Goal: Task Accomplishment & Management: Use online tool/utility

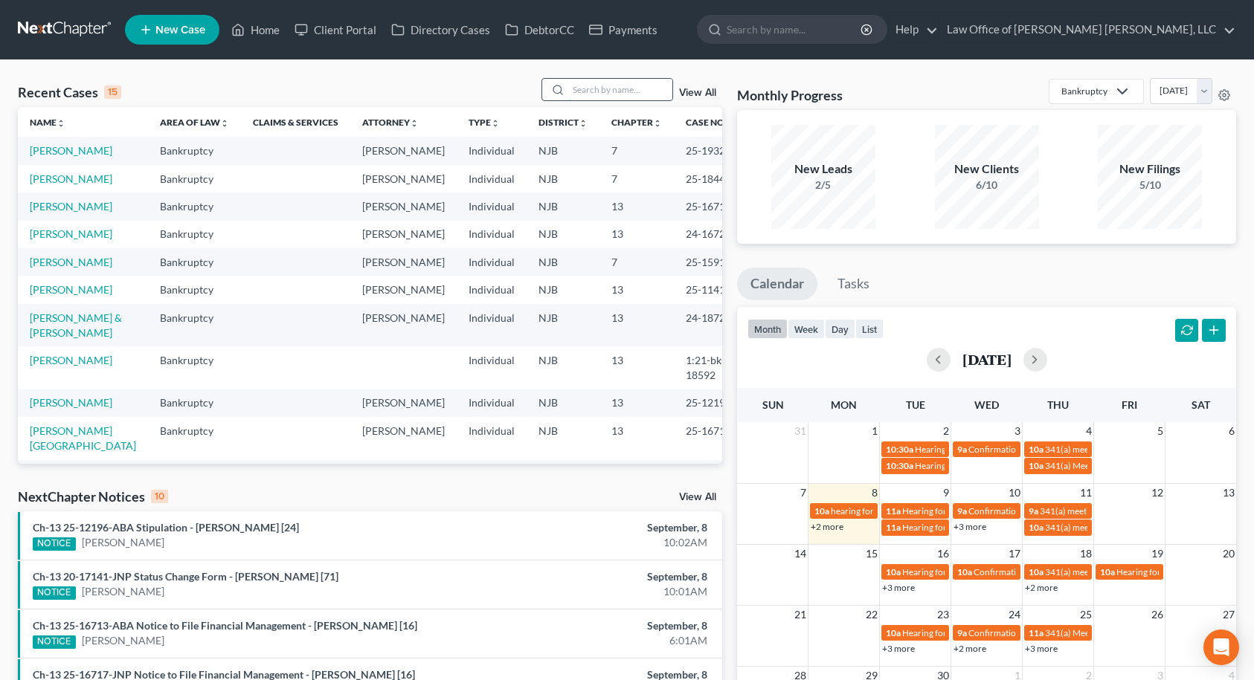
click at [626, 91] on input "search" at bounding box center [620, 90] width 104 height 22
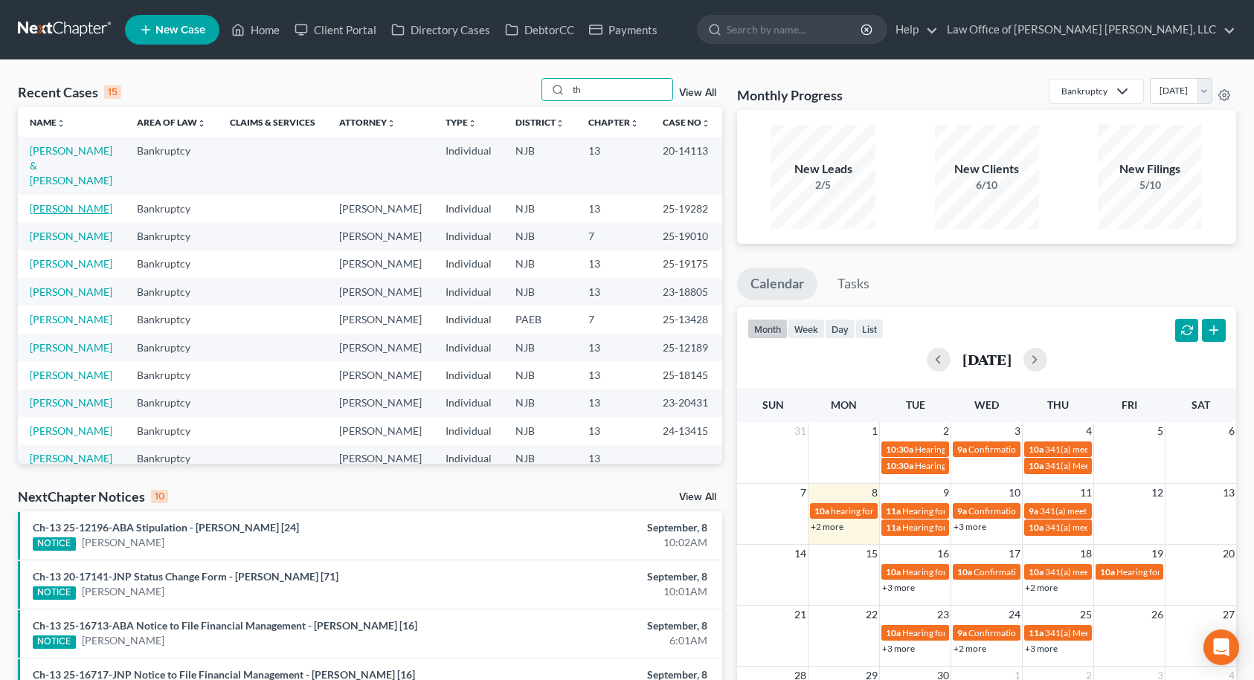
type input "th"
click at [73, 202] on link "[PERSON_NAME]" at bounding box center [71, 208] width 83 height 13
select select "6"
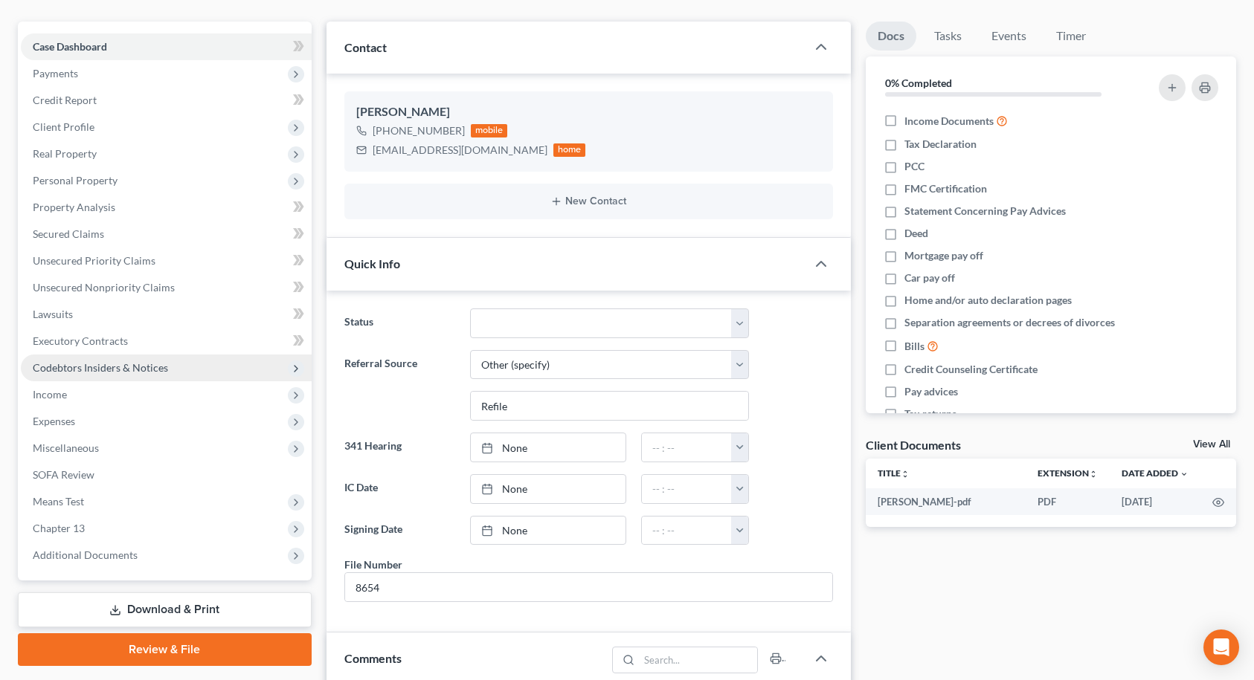
scroll to position [297, 0]
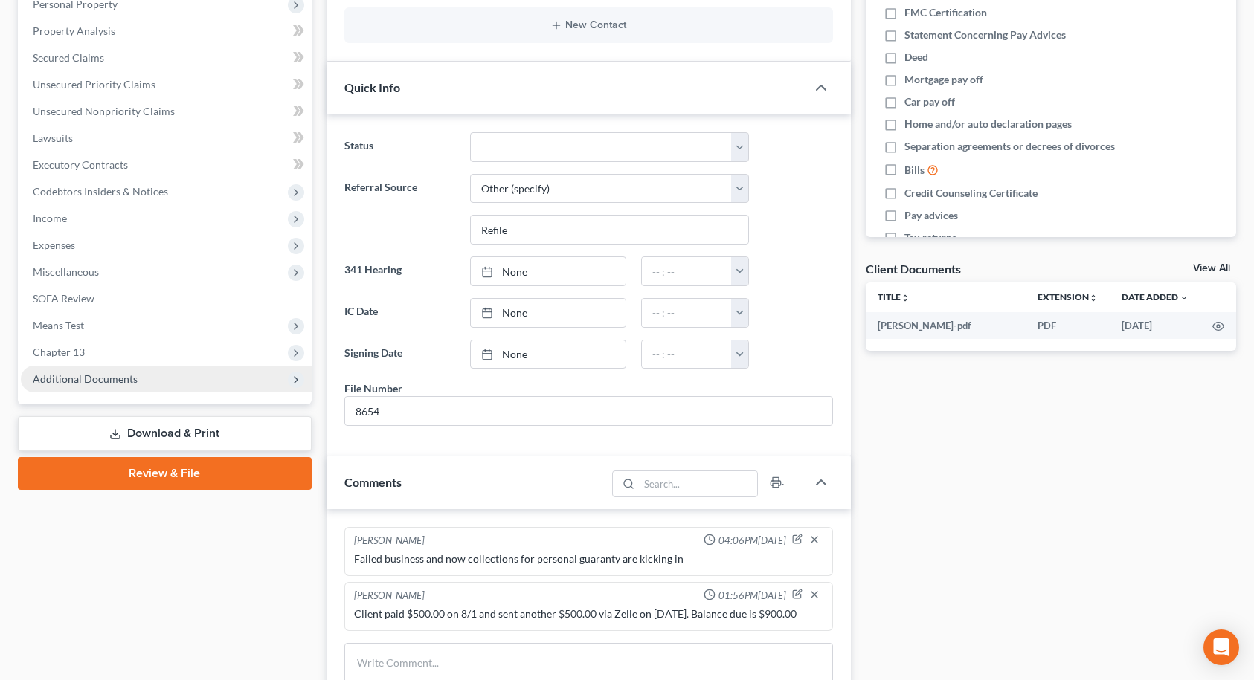
click at [180, 377] on span "Additional Documents" at bounding box center [166, 379] width 291 height 27
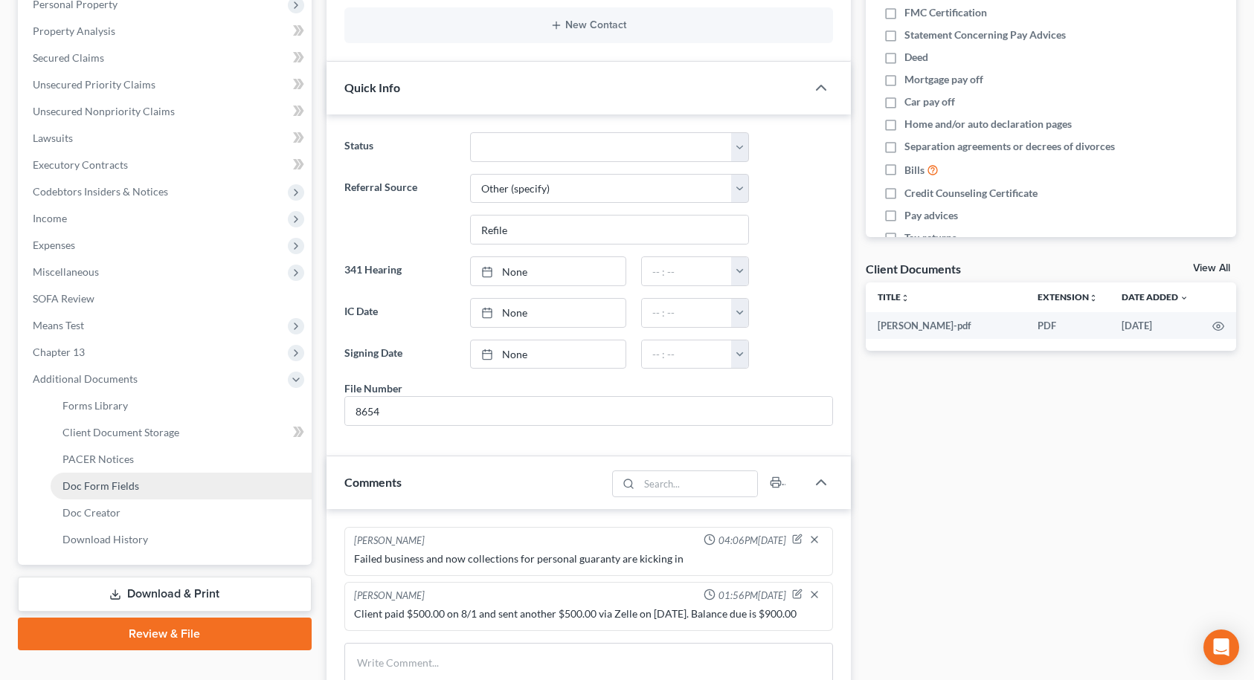
click at [114, 494] on link "Doc Form Fields" at bounding box center [181, 486] width 261 height 27
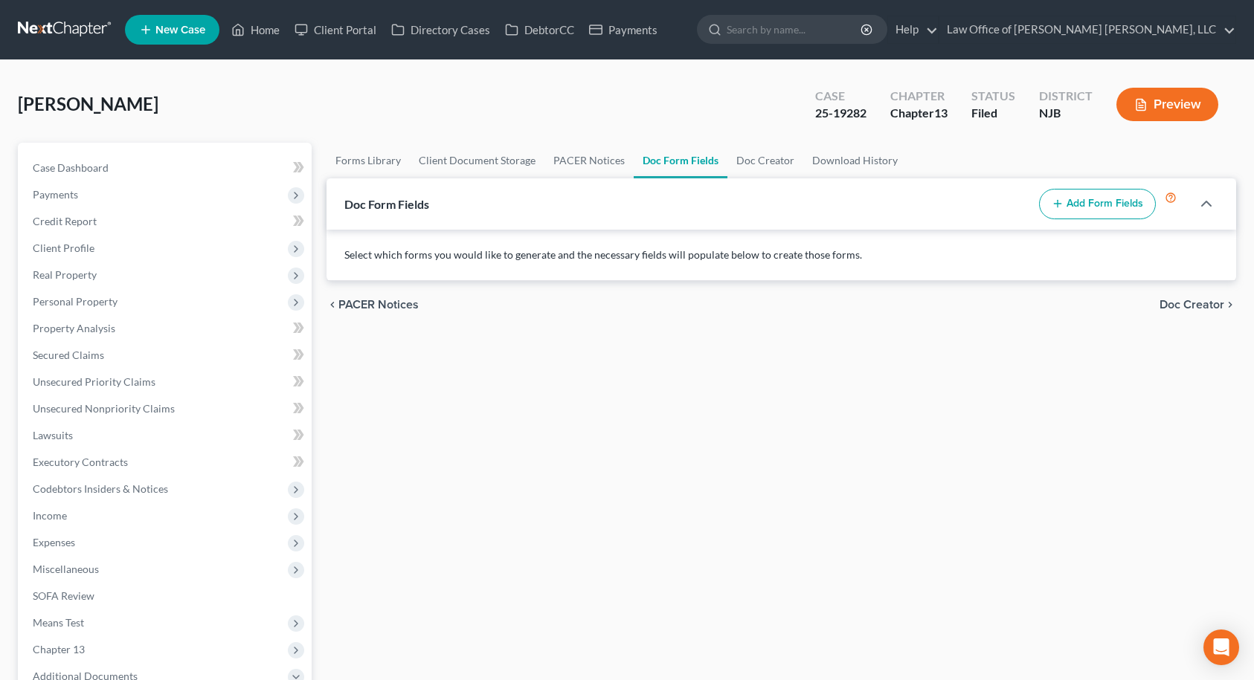
click at [1065, 213] on button "Add Form Fields" at bounding box center [1097, 204] width 117 height 31
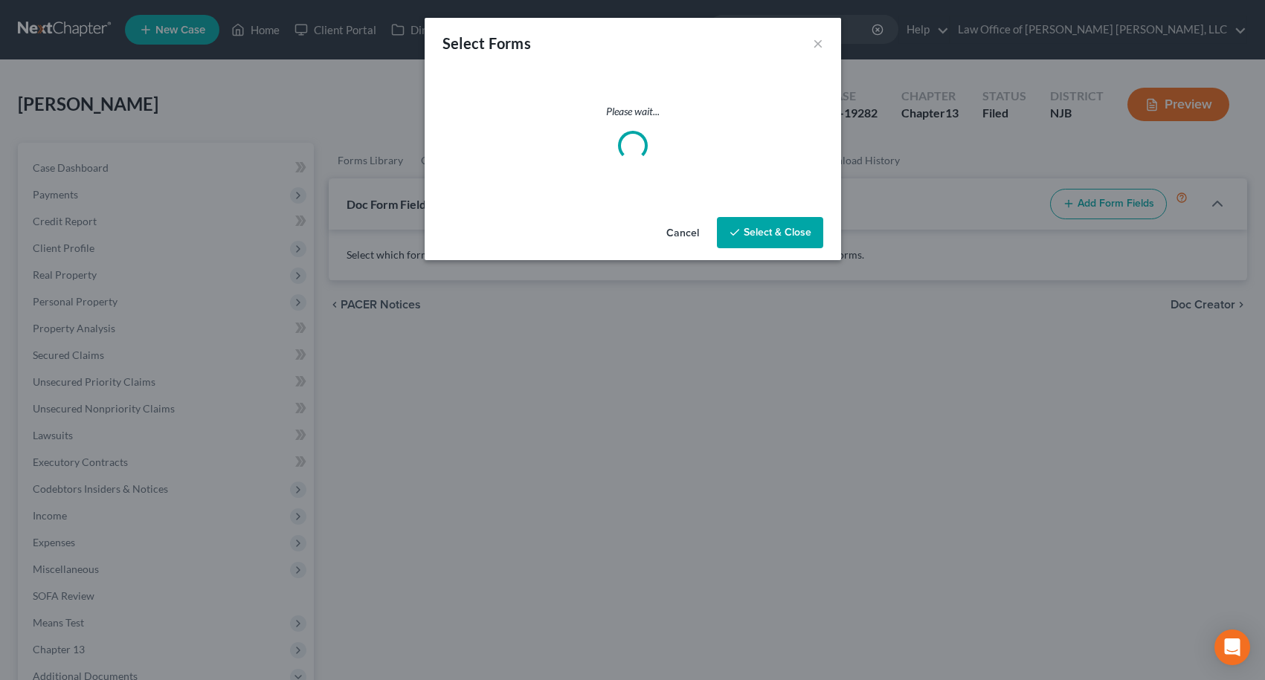
select select
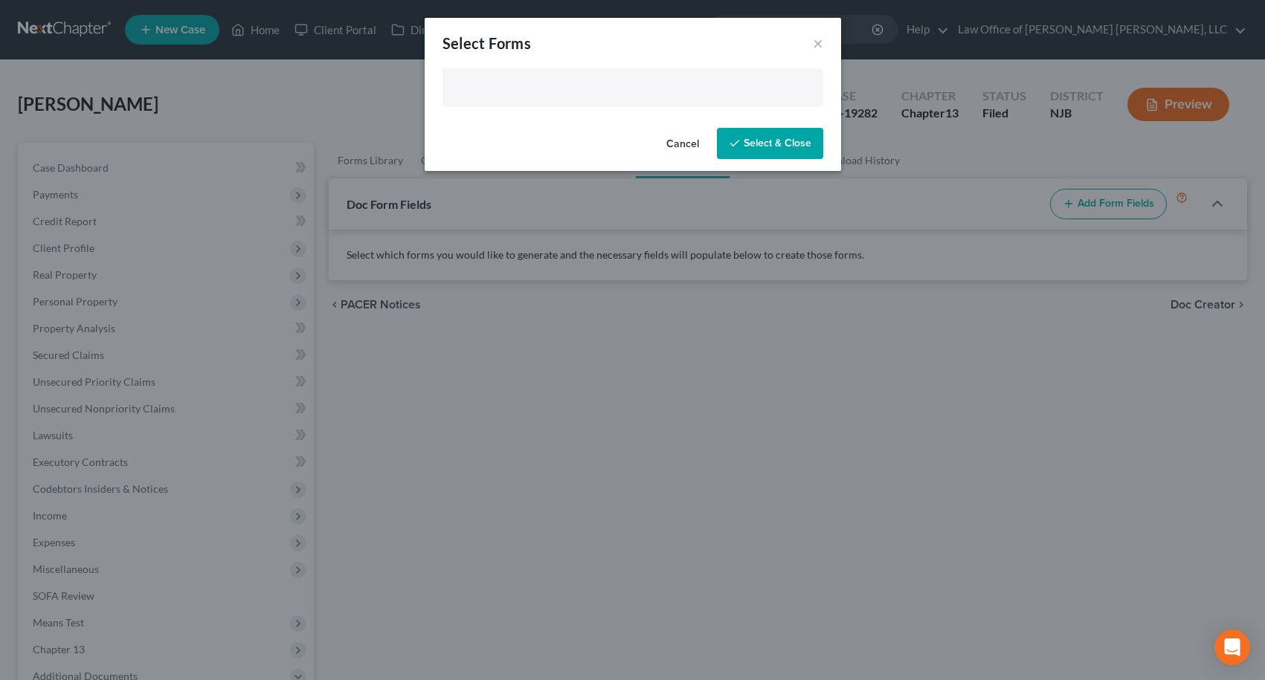
click at [571, 91] on input "text" at bounding box center [631, 89] width 360 height 22
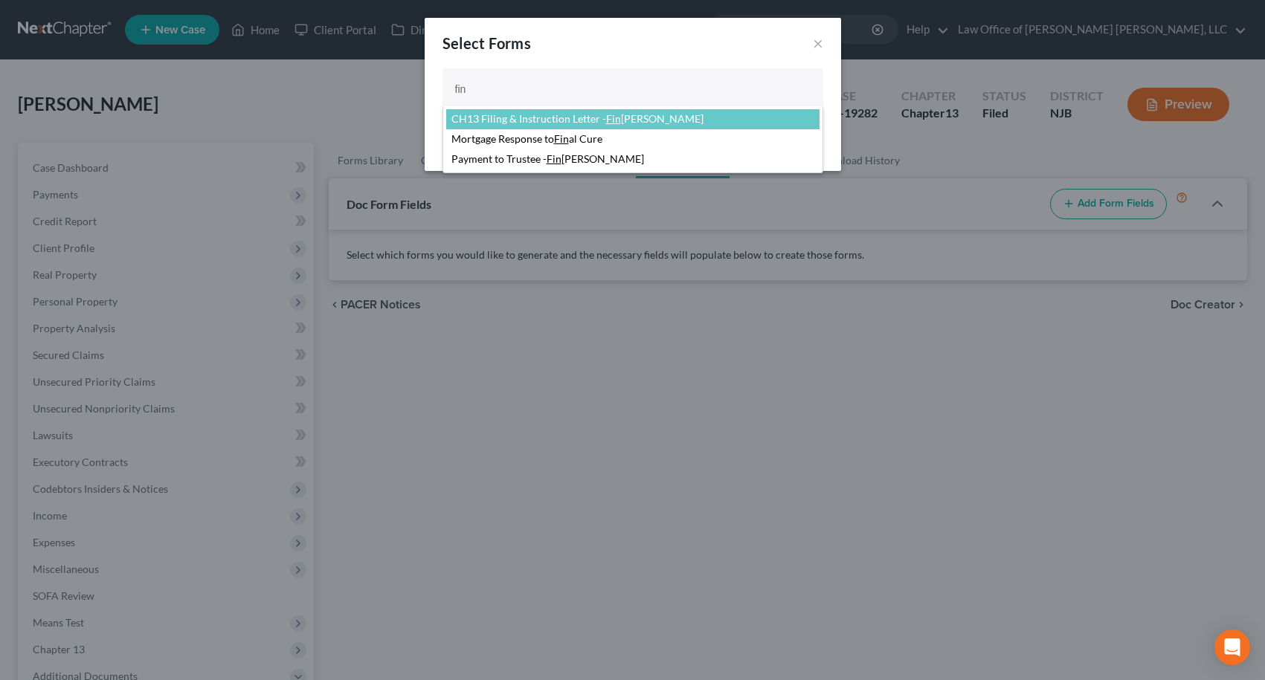
type input "fin"
select select "87410"
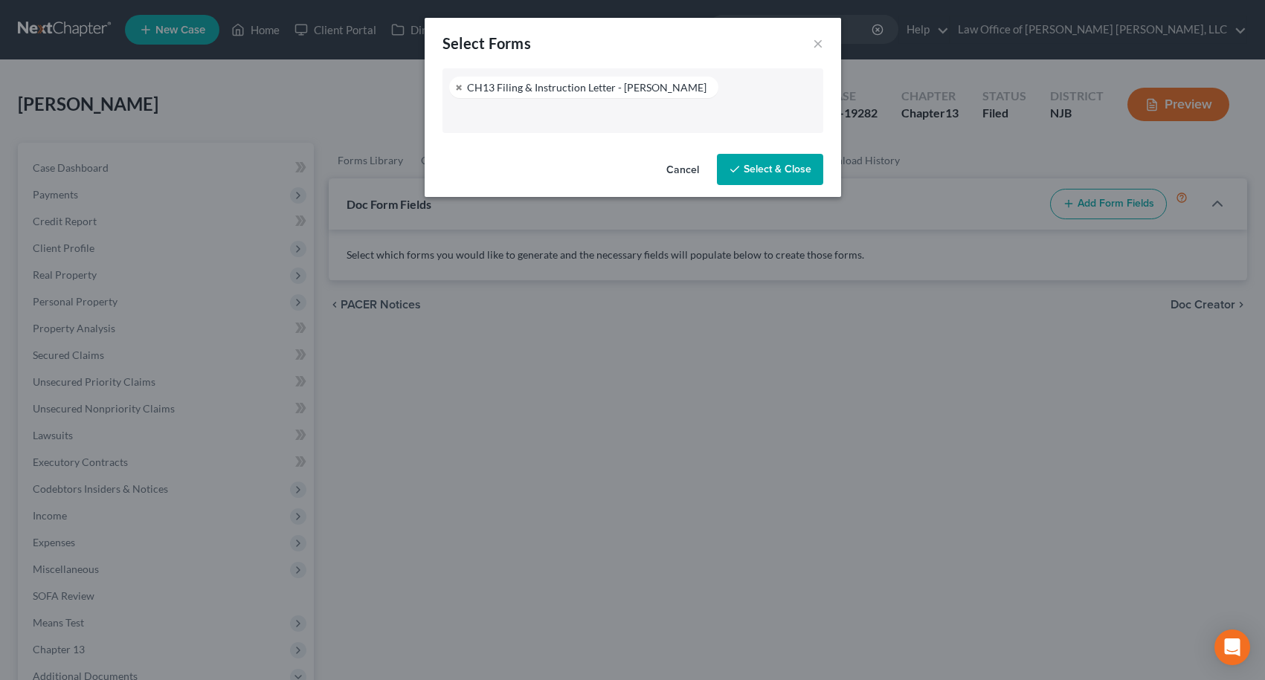
click at [758, 162] on button "Select & Close" at bounding box center [770, 169] width 106 height 31
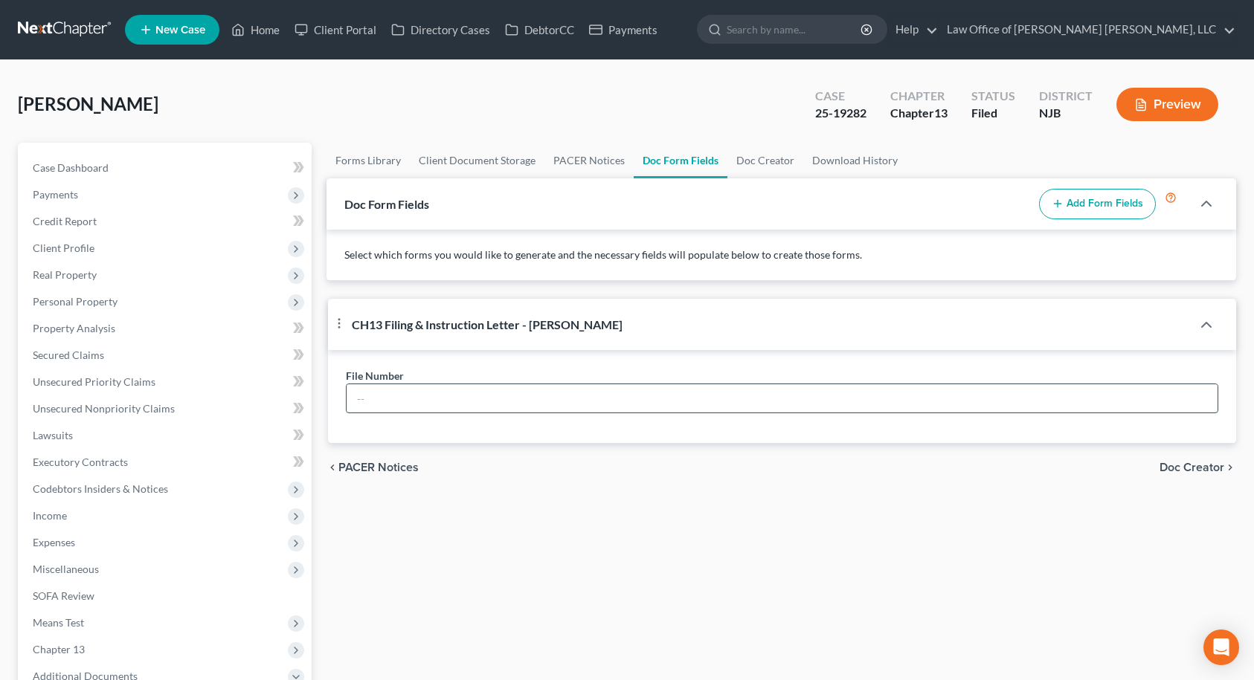
click at [483, 396] on input "text" at bounding box center [782, 398] width 871 height 28
type input "8654"
click at [1196, 471] on span "Doc Creator" at bounding box center [1191, 468] width 65 height 12
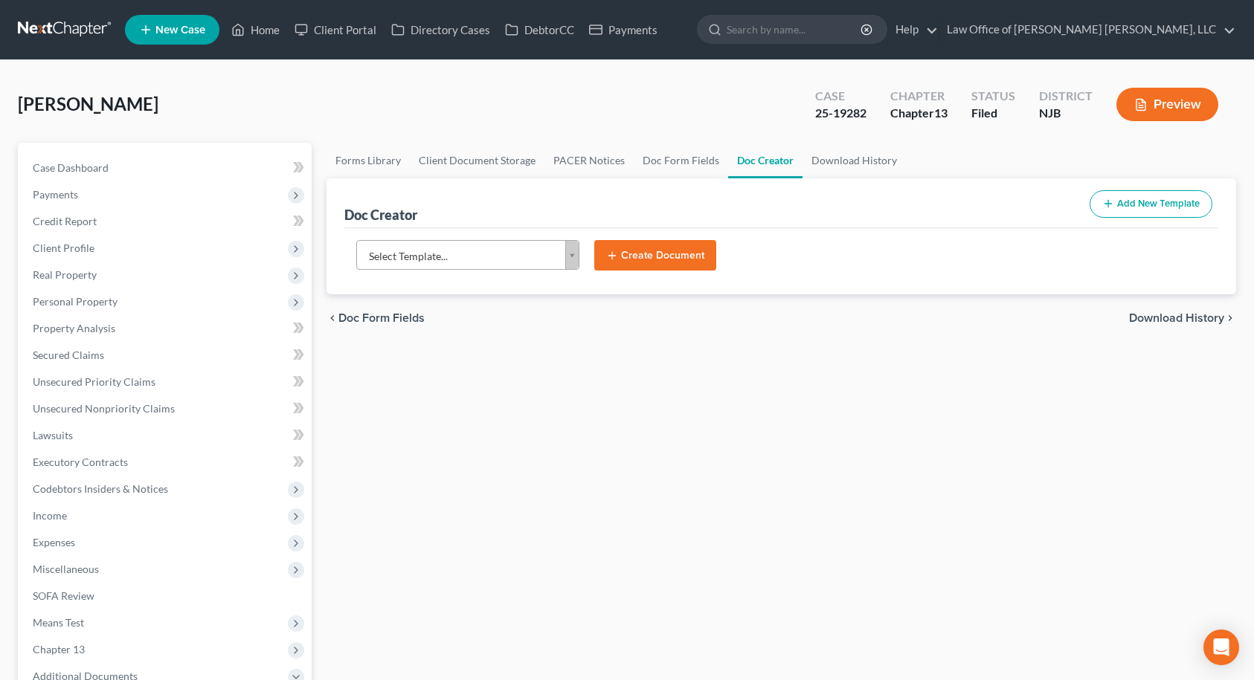
click at [474, 257] on body "Home New Case Client Portal Directory Cases DebtorCC Payments Law Office of [PE…" at bounding box center [627, 502] width 1254 height 1005
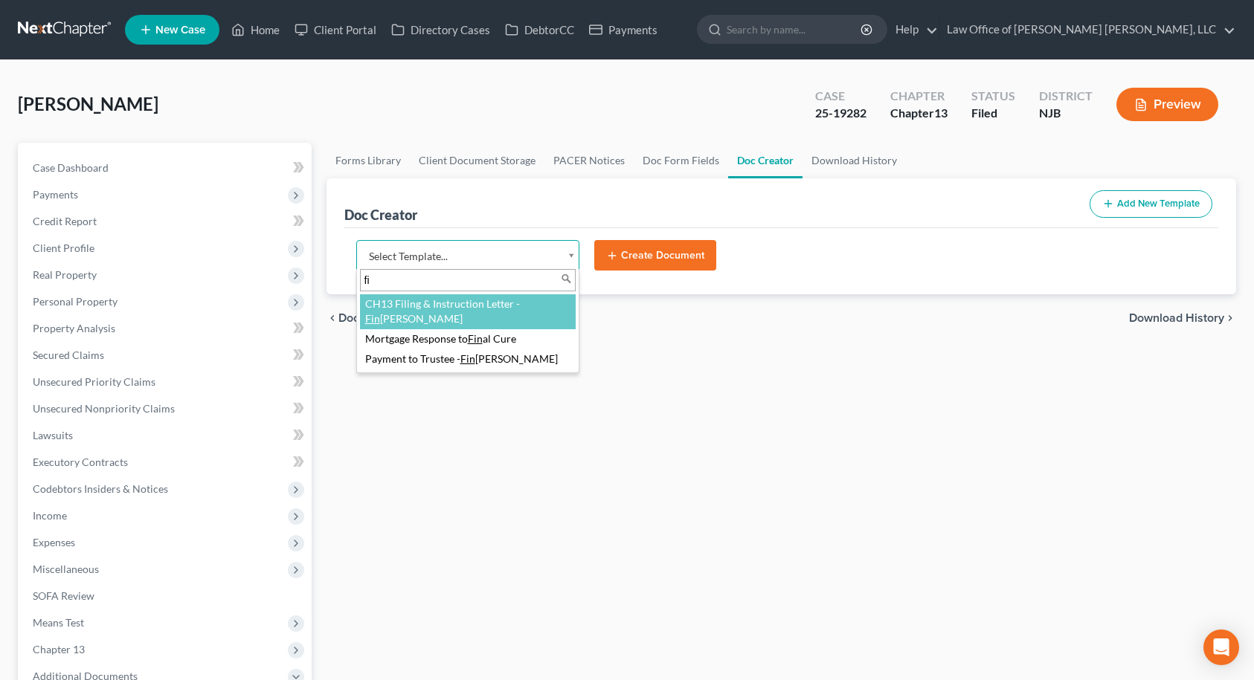
type input "fin"
select select "87410"
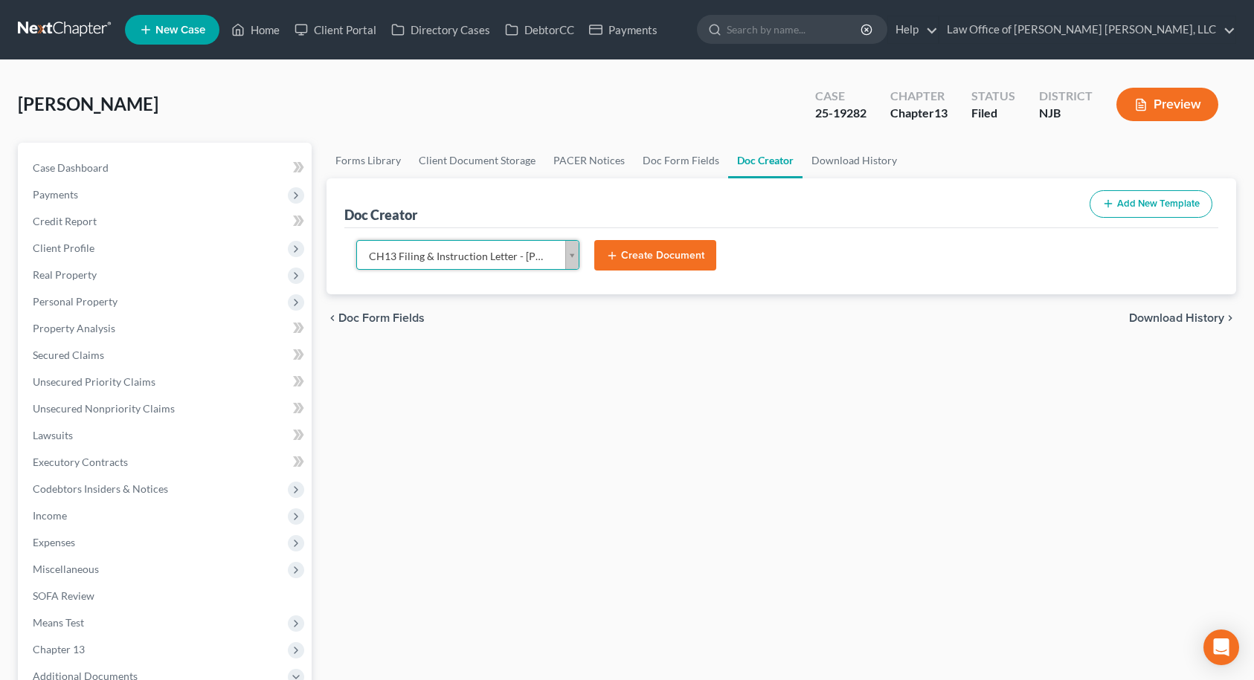
click at [675, 258] on button "Create Document" at bounding box center [655, 255] width 122 height 31
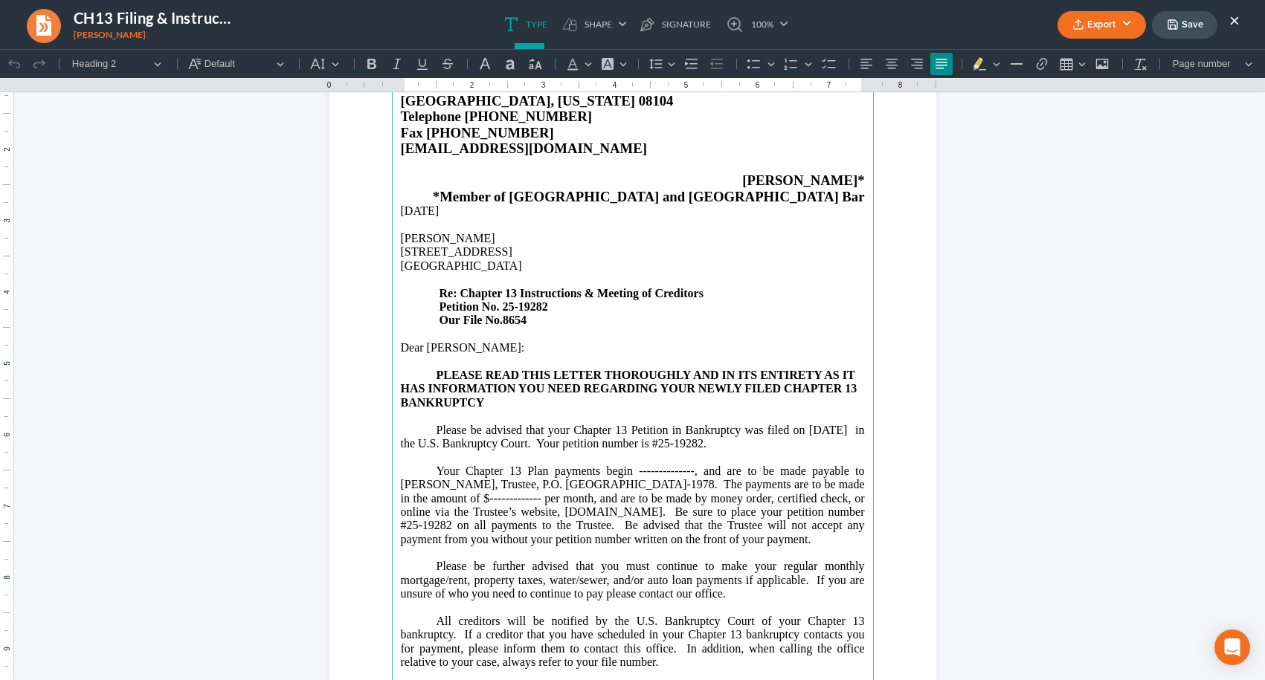
scroll to position [223, 0]
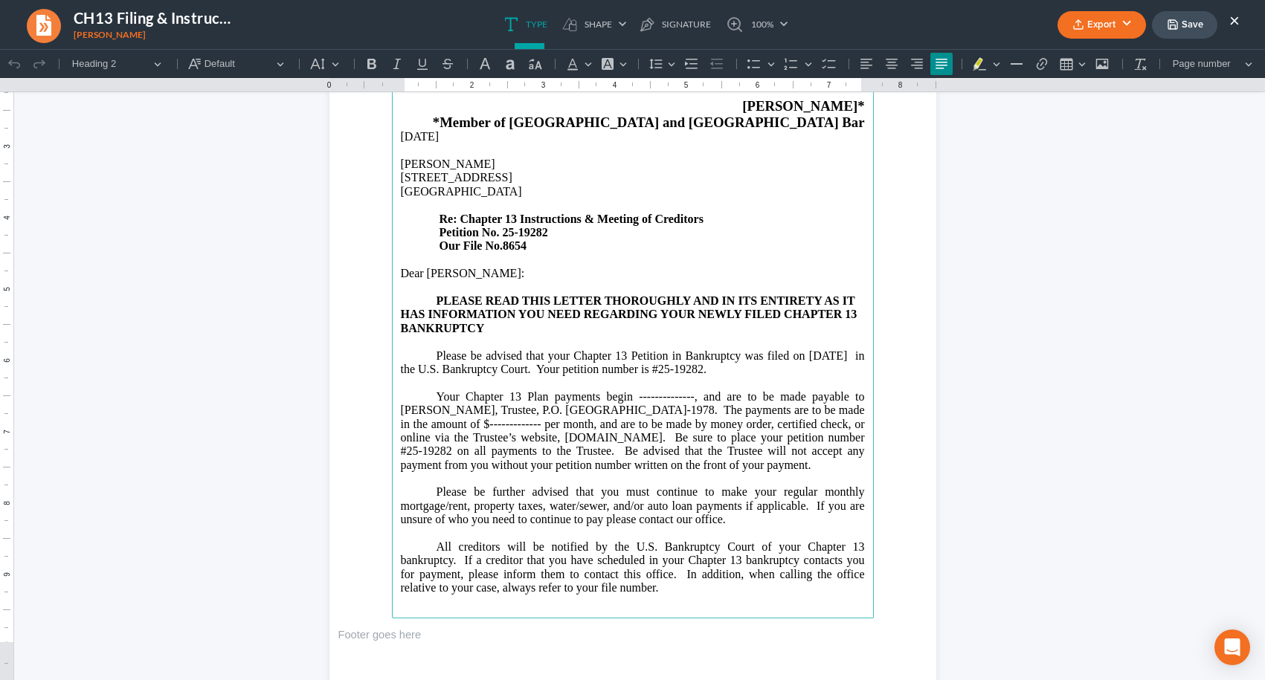
click at [613, 425] on span "Your Chapter 13 Plan payments begin --------------, and are to be made payable …" at bounding box center [633, 430] width 464 height 81
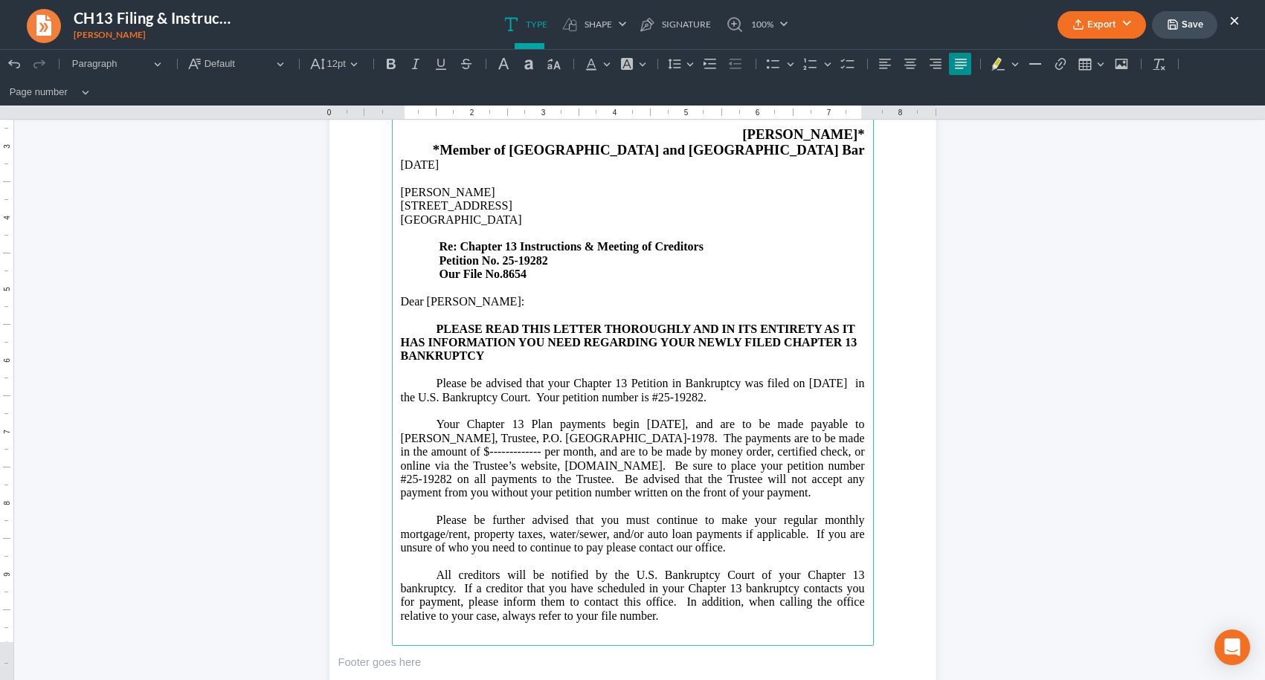
click at [518, 452] on span "Your Chapter 13 Plan payments begin [DATE], and are to be made payable to [PERS…" at bounding box center [633, 458] width 464 height 81
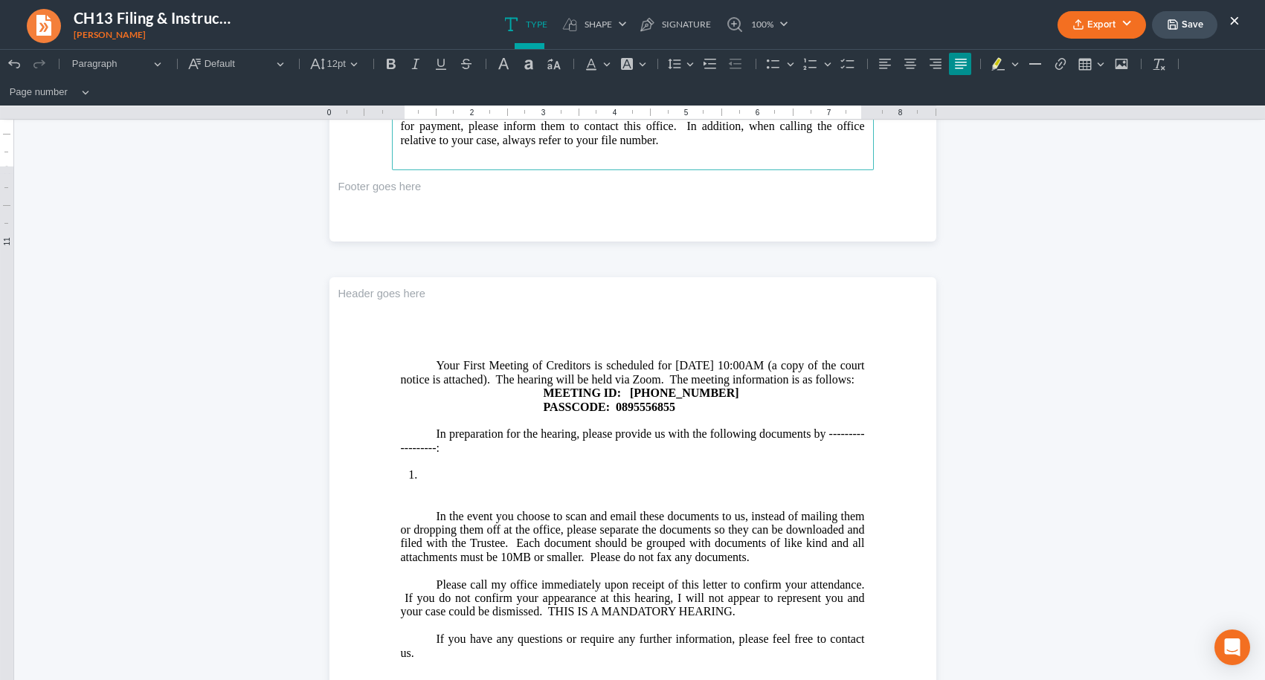
scroll to position [744, 0]
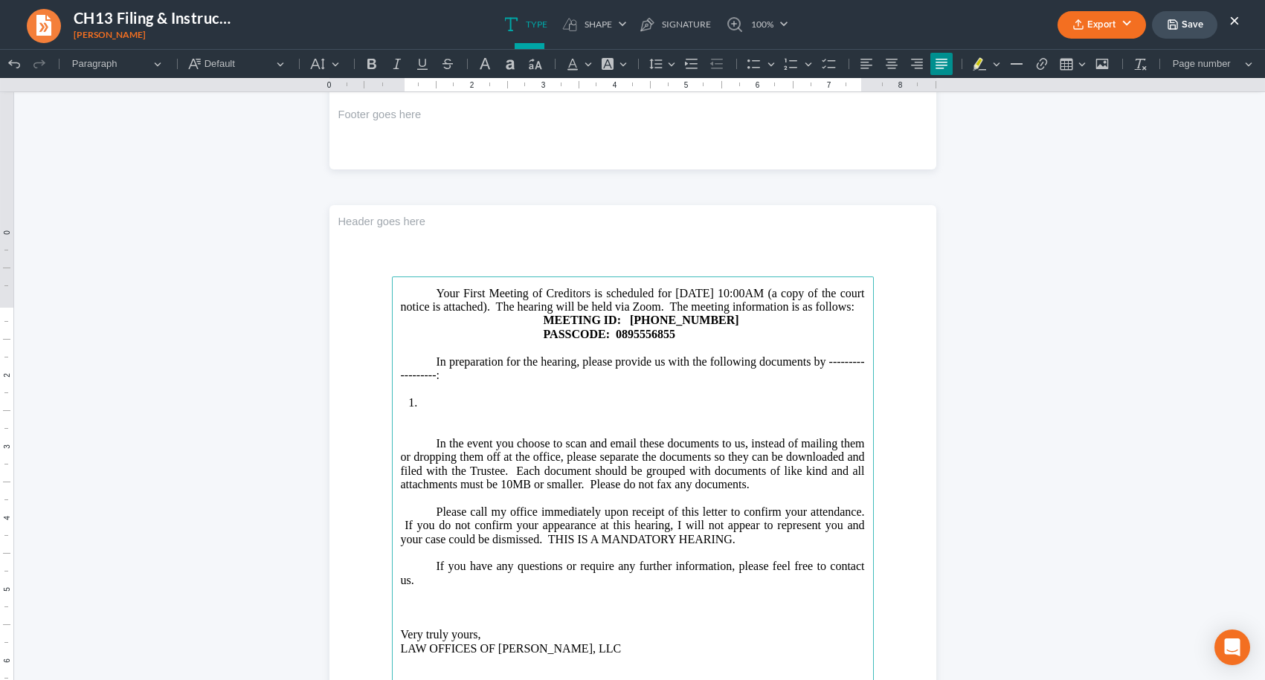
click at [822, 383] on p "In preparation for the hearing, please provide us with the following documents …" at bounding box center [633, 369] width 464 height 28
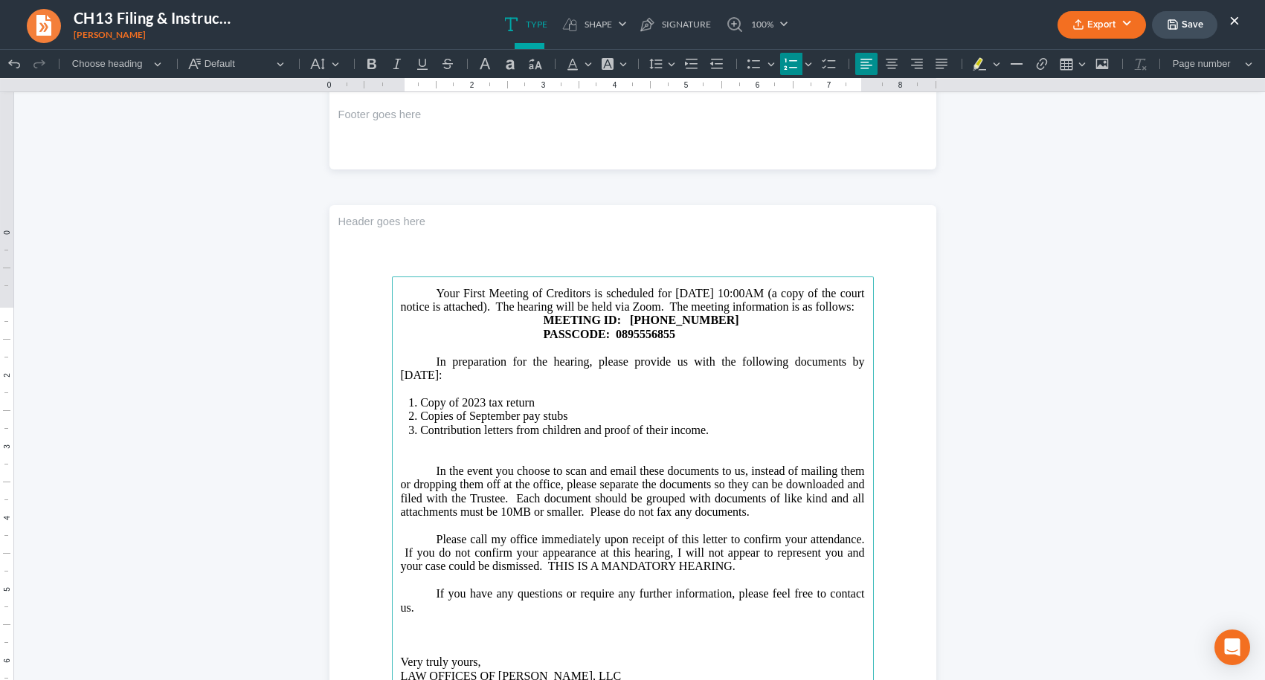
click at [573, 437] on li "Contribution letters from children and proof of their income." at bounding box center [642, 430] width 444 height 13
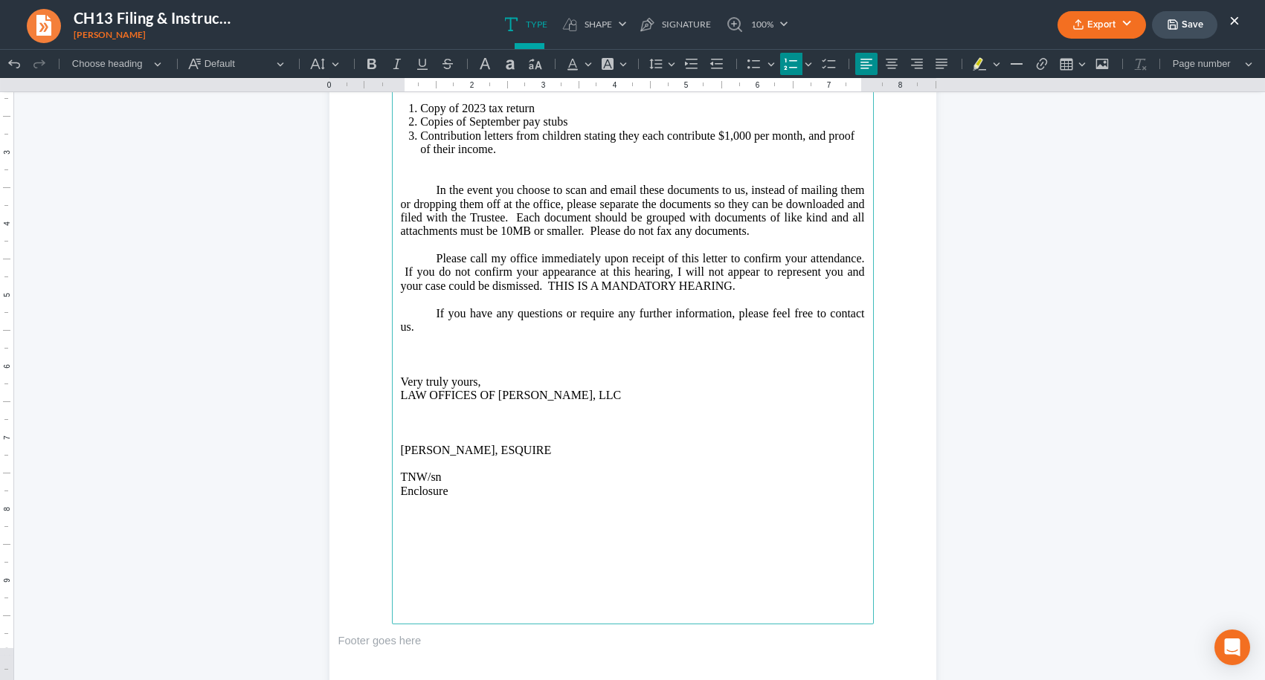
scroll to position [1117, 0]
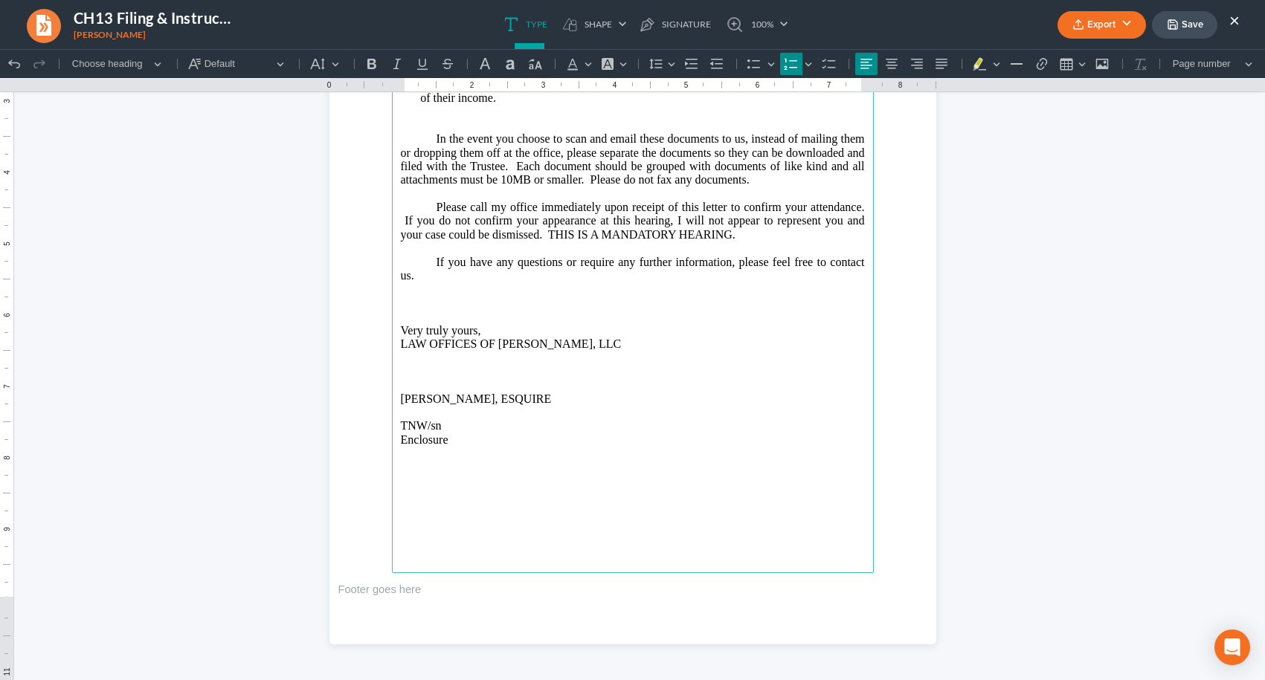
click at [1192, 27] on button "Save" at bounding box center [1184, 25] width 65 height 28
click at [1128, 24] on button "Export" at bounding box center [1101, 25] width 88 height 28
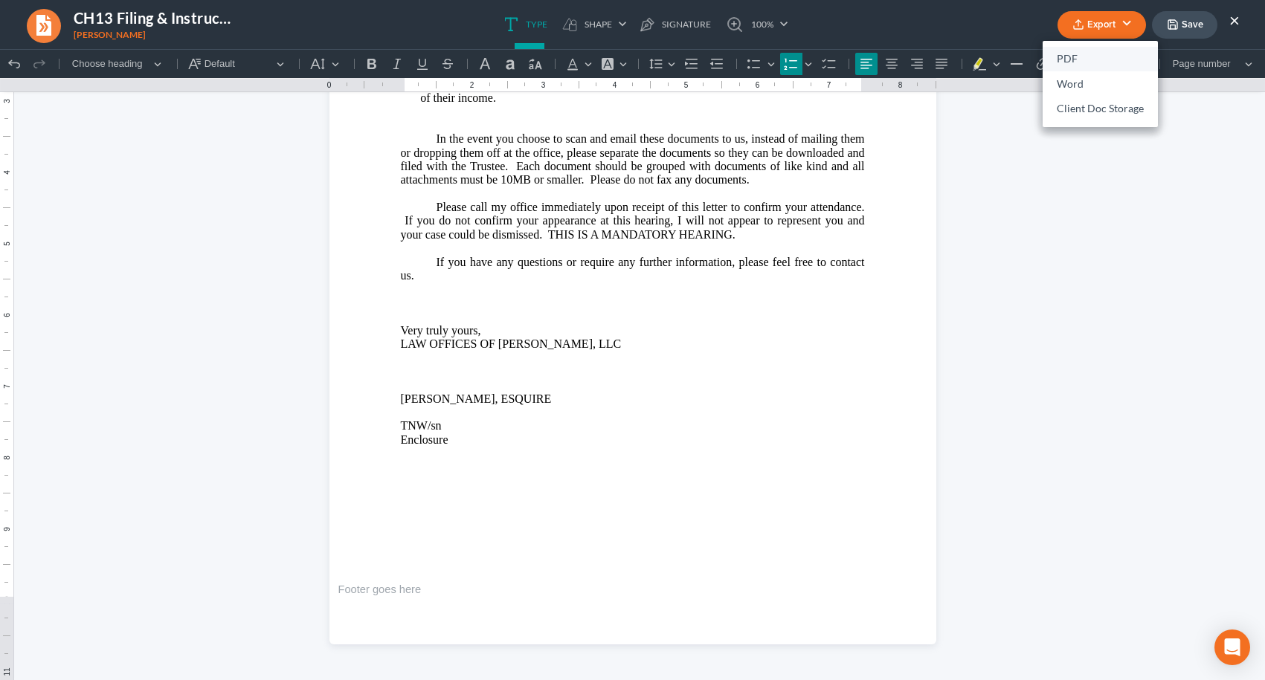
click at [1074, 56] on link "PDF" at bounding box center [1100, 59] width 115 height 25
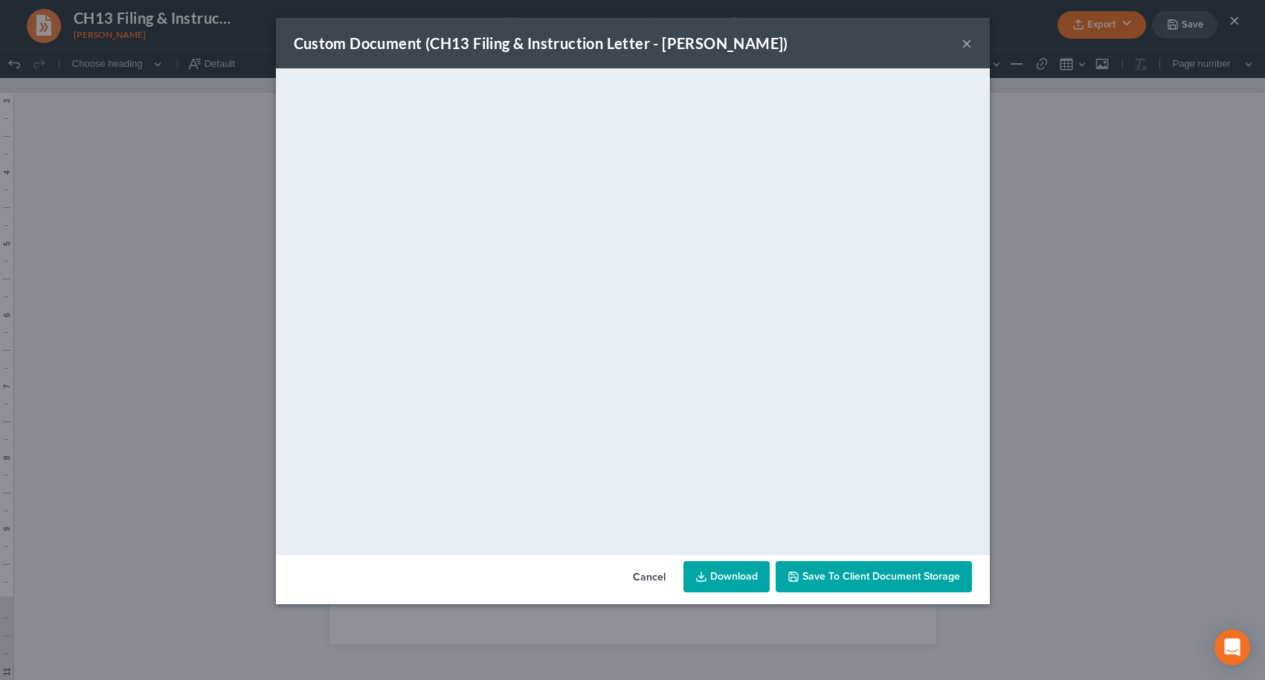
click at [854, 573] on span "Save to Client Document Storage" at bounding box center [881, 576] width 158 height 13
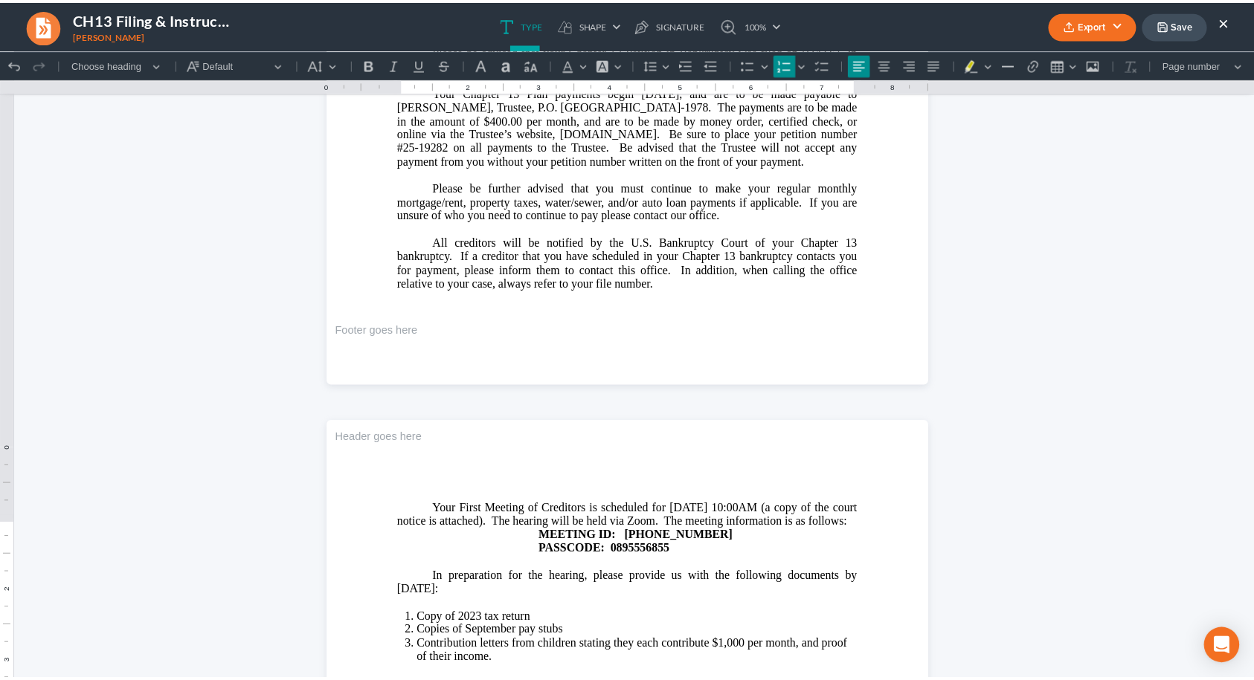
scroll to position [522, 0]
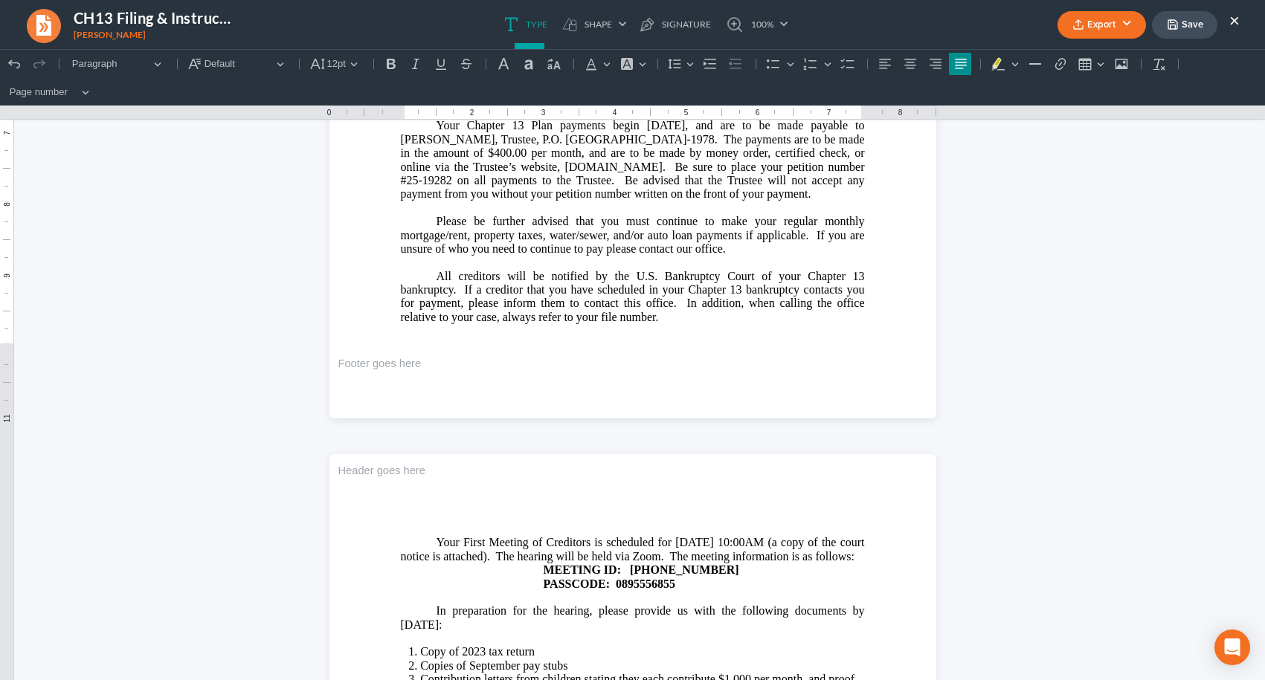
click at [1122, 27] on button "Export" at bounding box center [1101, 25] width 88 height 28
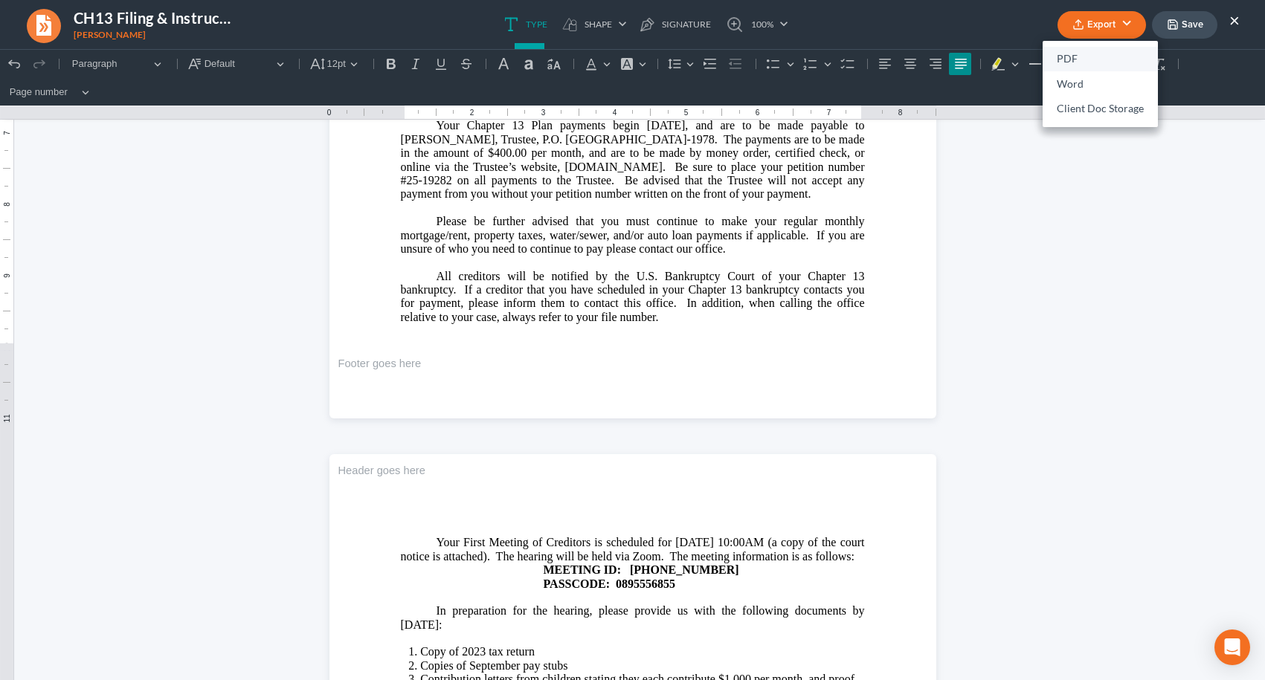
click at [1095, 56] on link "PDF" at bounding box center [1100, 59] width 115 height 25
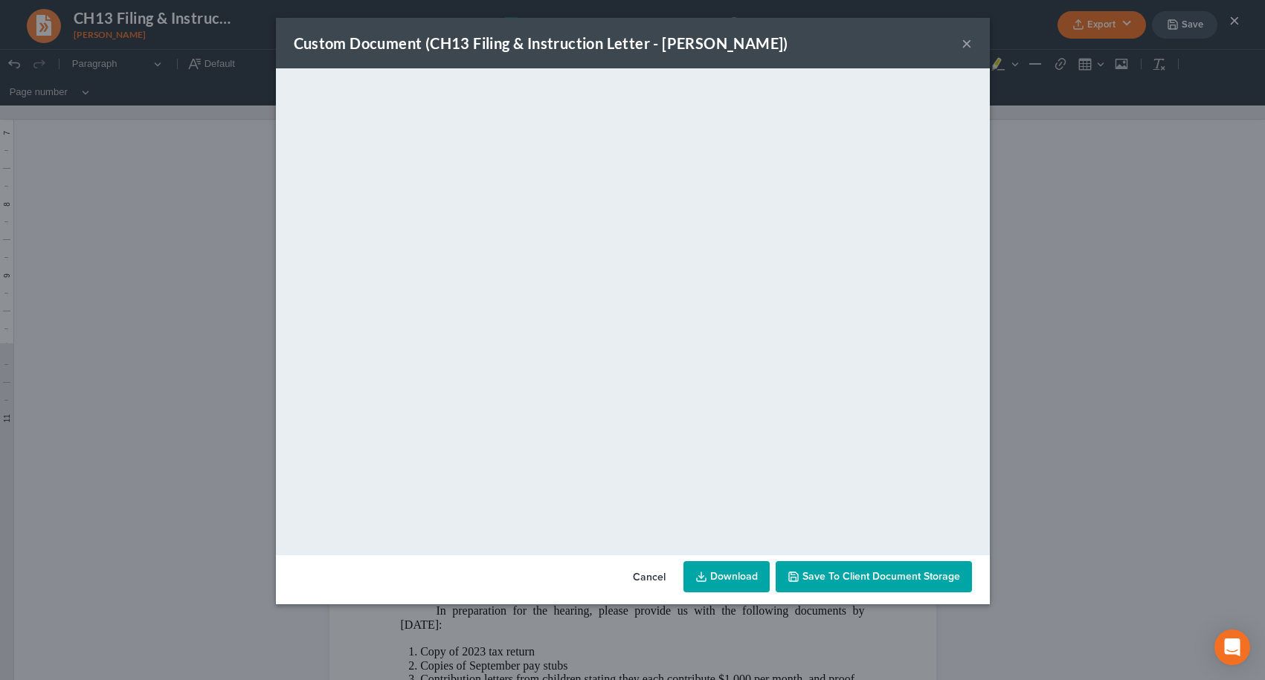
click at [903, 582] on span "Save to Client Document Storage" at bounding box center [881, 576] width 158 height 13
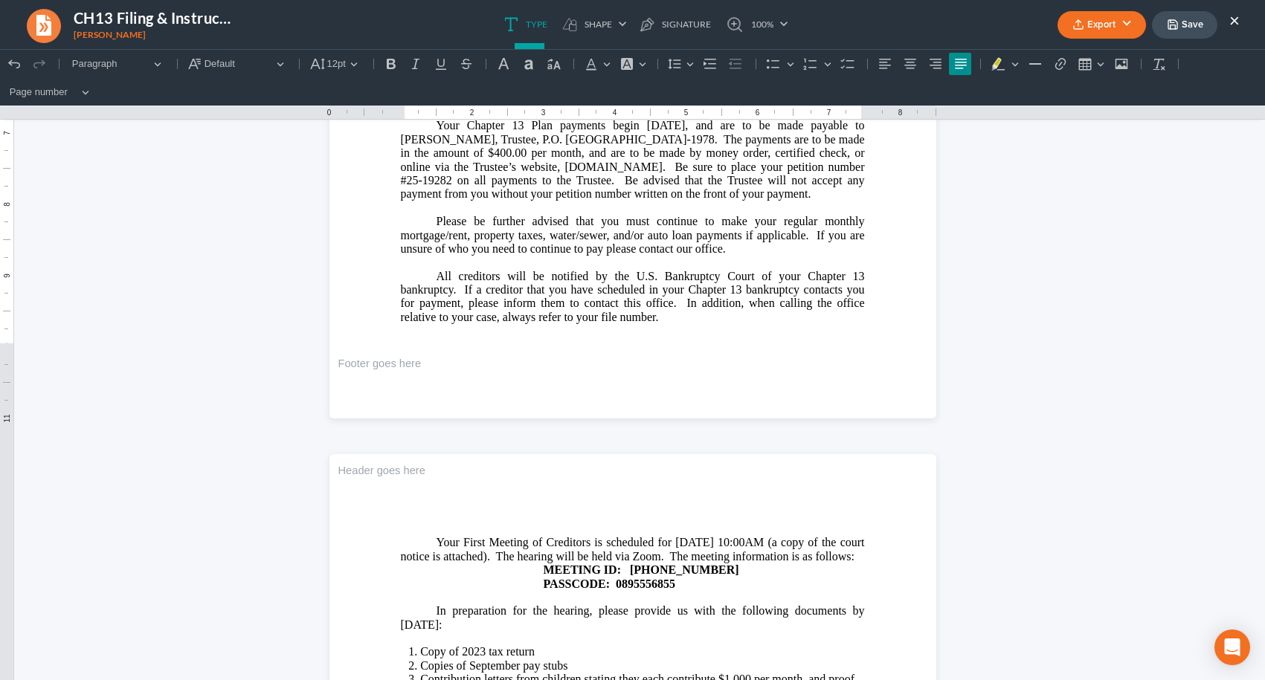
click at [1235, 21] on button "×" at bounding box center [1234, 20] width 10 height 18
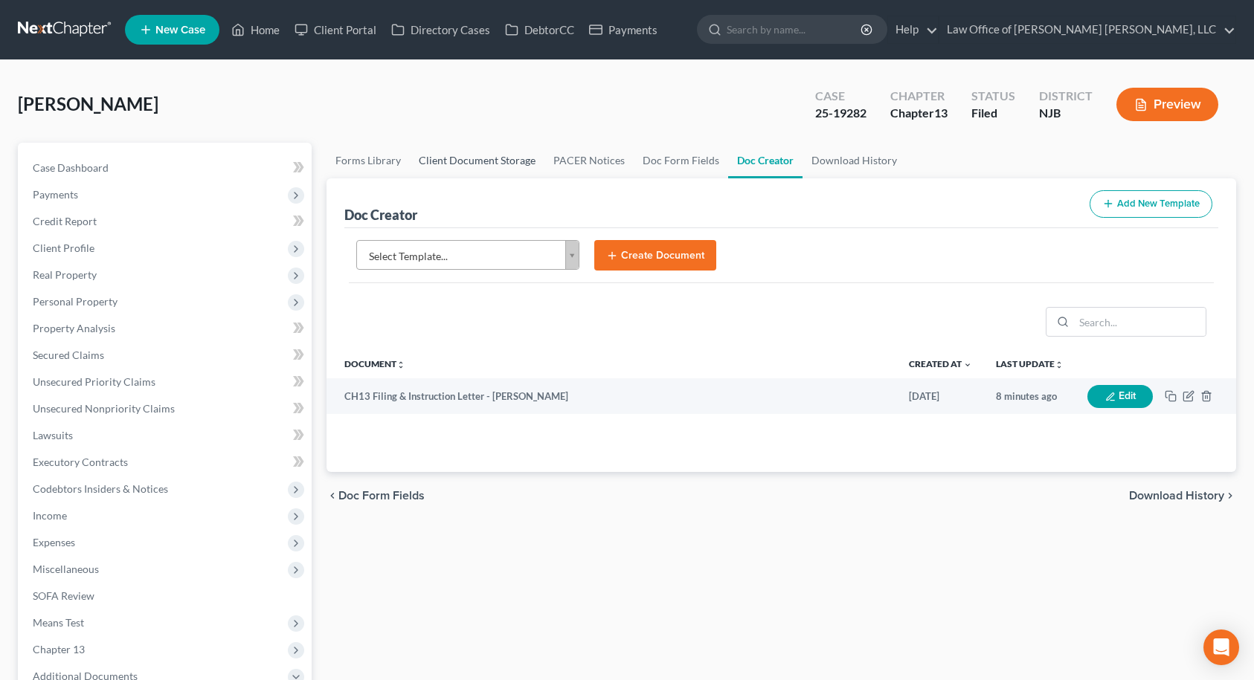
click at [481, 162] on link "Client Document Storage" at bounding box center [477, 161] width 135 height 36
select select "9"
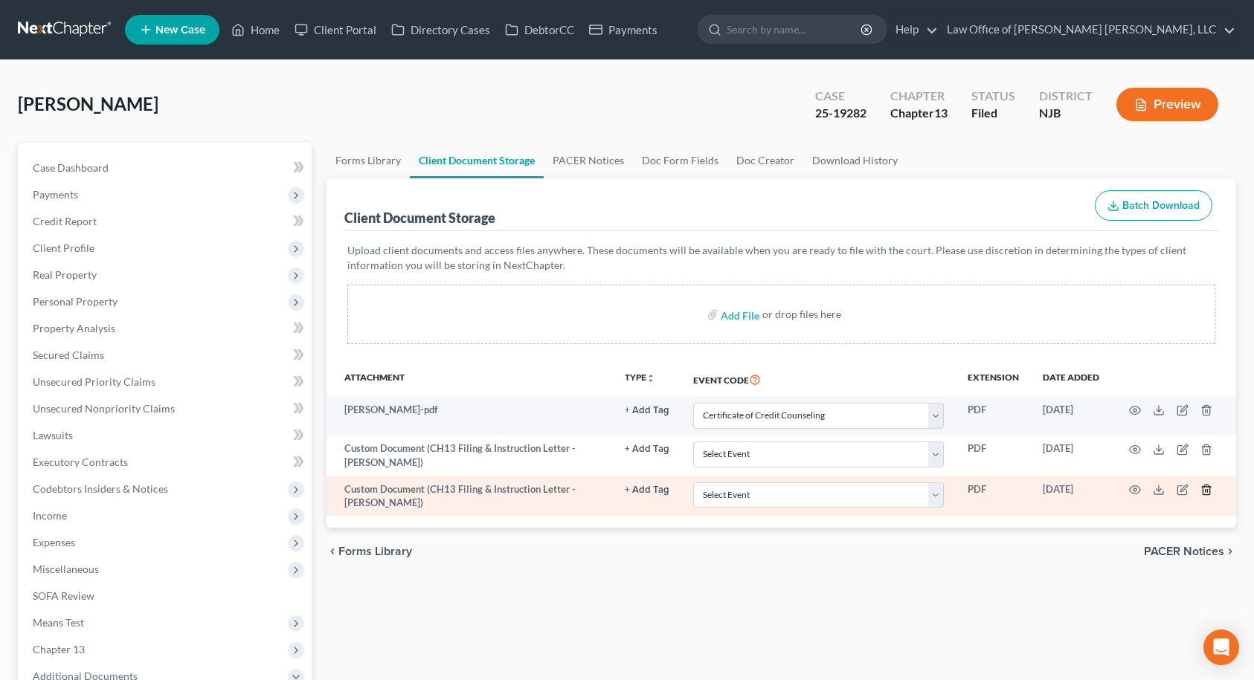
click at [1205, 492] on line "button" at bounding box center [1205, 491] width 0 height 3
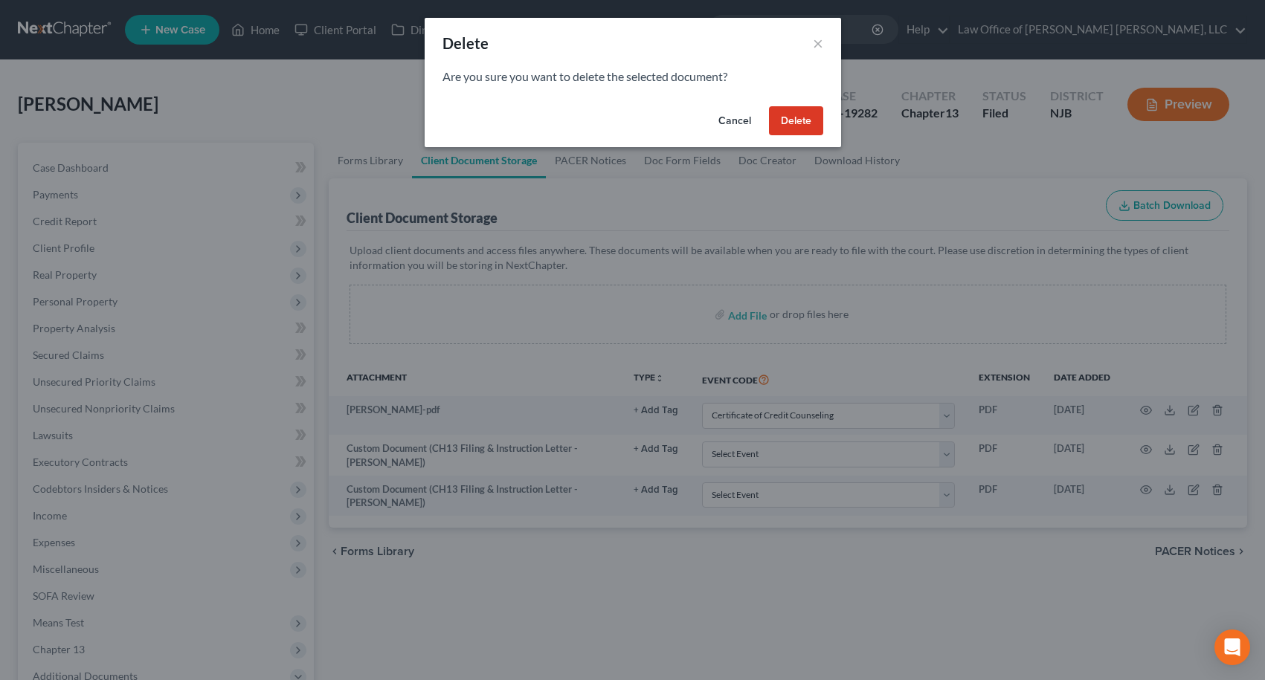
click at [804, 127] on button "Delete" at bounding box center [796, 121] width 54 height 30
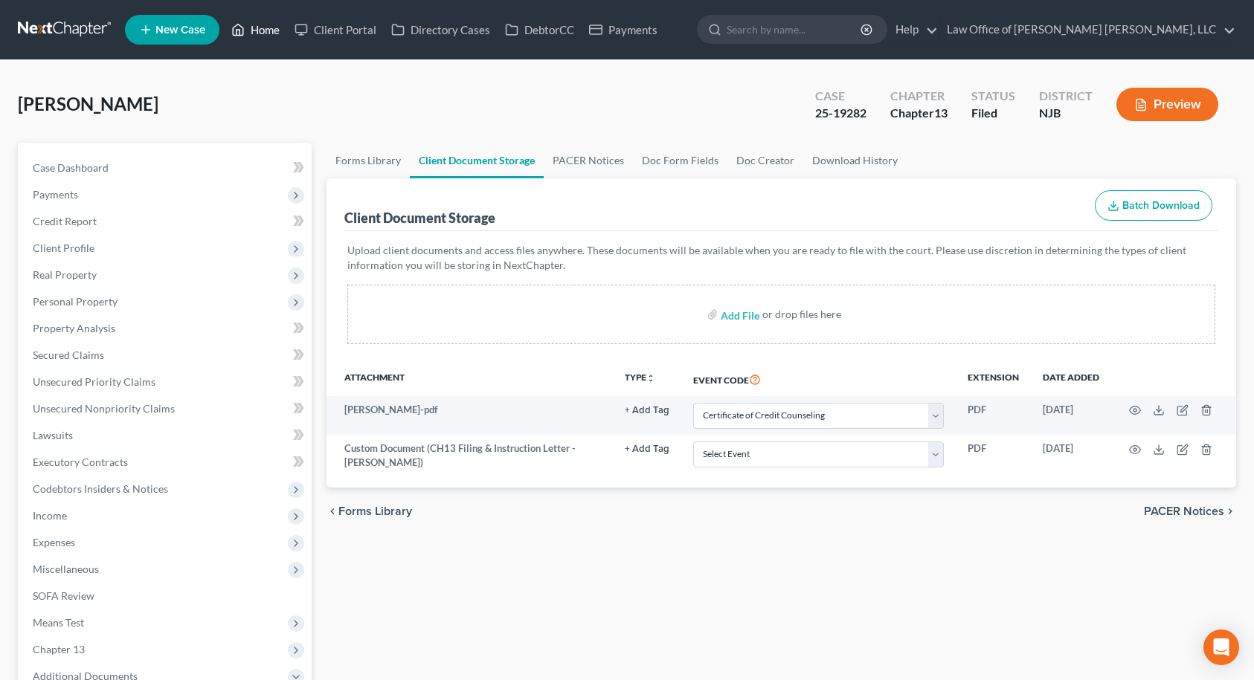
click at [275, 30] on link "Home" at bounding box center [255, 29] width 63 height 27
